Goal: Find specific page/section: Find specific page/section

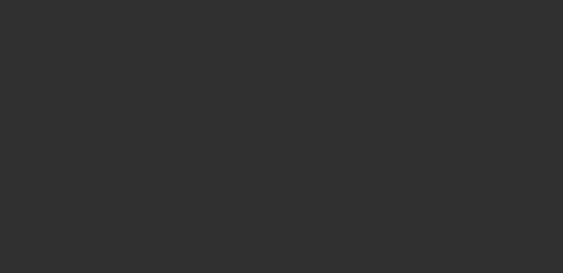
select select "10"
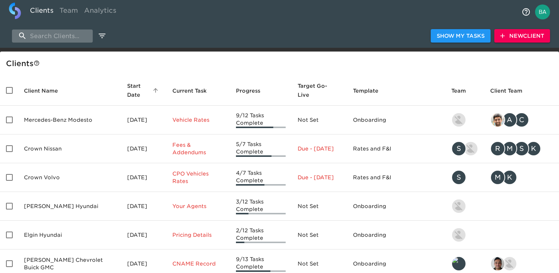
click at [55, 37] on input "search" at bounding box center [52, 36] width 81 height 13
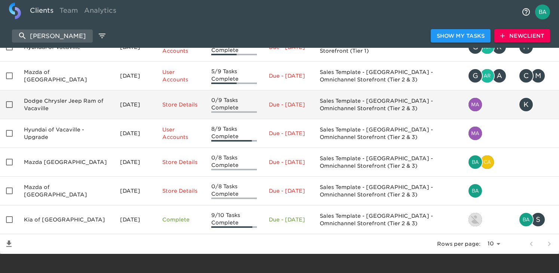
scroll to position [78, 0]
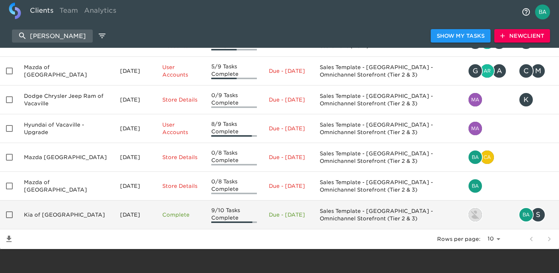
type input "[PERSON_NAME]"
click at [49, 213] on td "Kia of [GEOGRAPHIC_DATA]" at bounding box center [66, 215] width 96 height 29
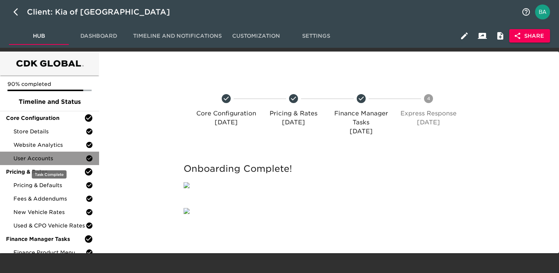
click at [36, 159] on span "User Accounts" at bounding box center [49, 158] width 72 height 7
